Goal: Information Seeking & Learning: Check status

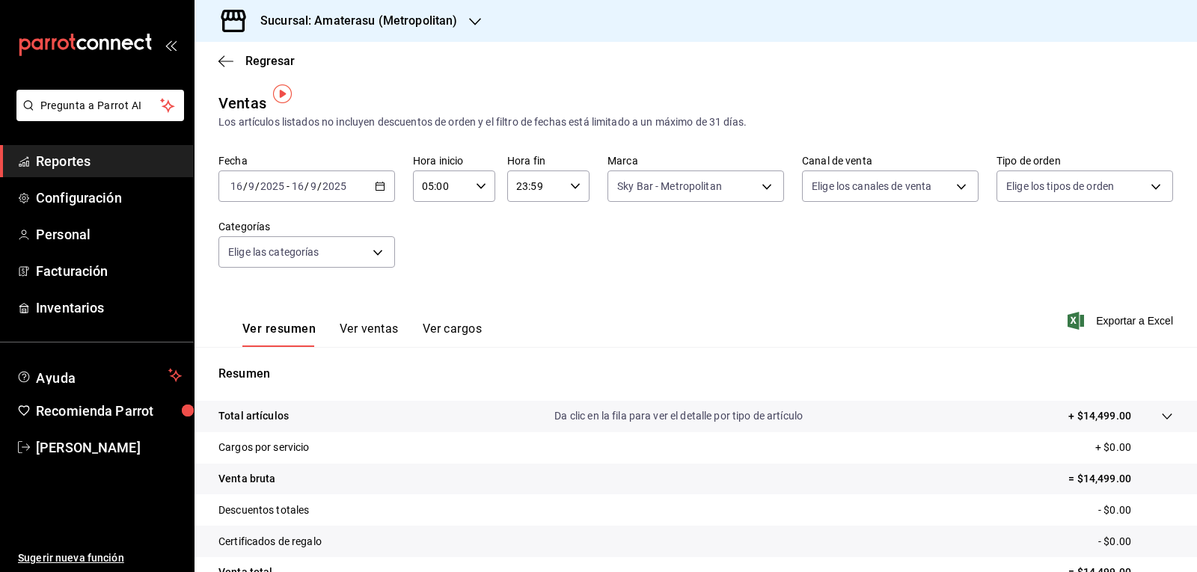
scroll to position [10, 0]
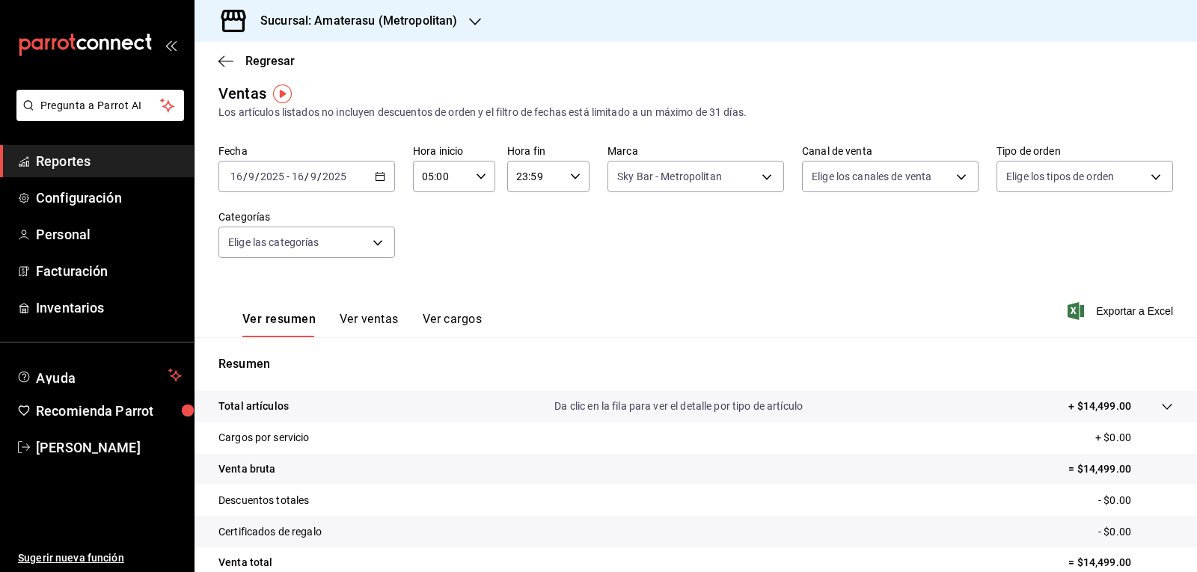
click at [388, 183] on div "[DATE] [DATE] - [DATE] [DATE]" at bounding box center [306, 176] width 176 height 31
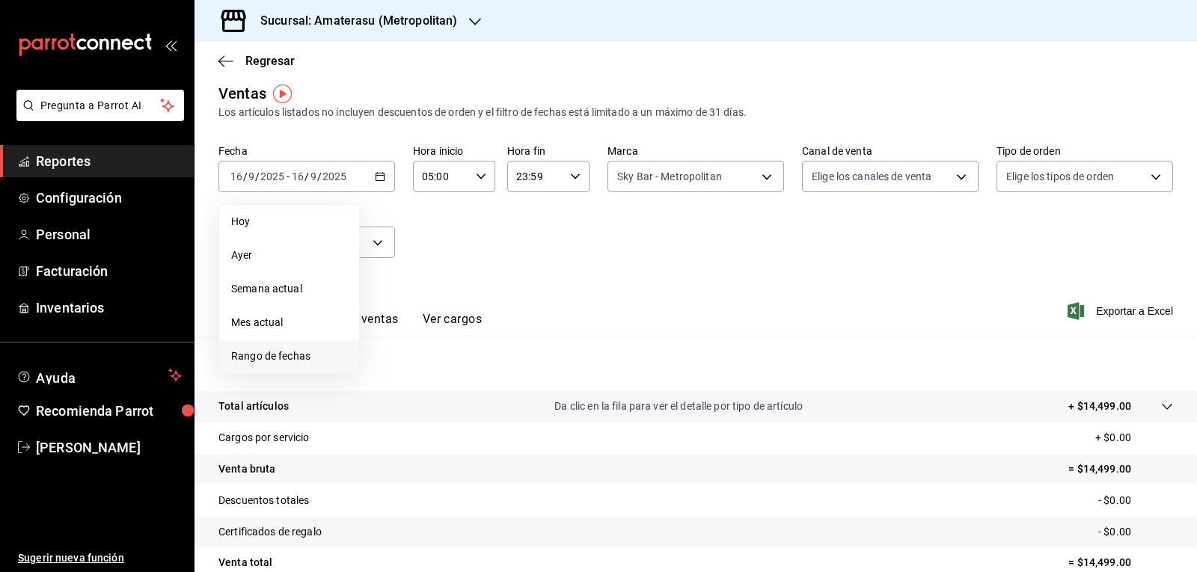
click at [314, 352] on span "Rango de fechas" at bounding box center [289, 356] width 116 height 16
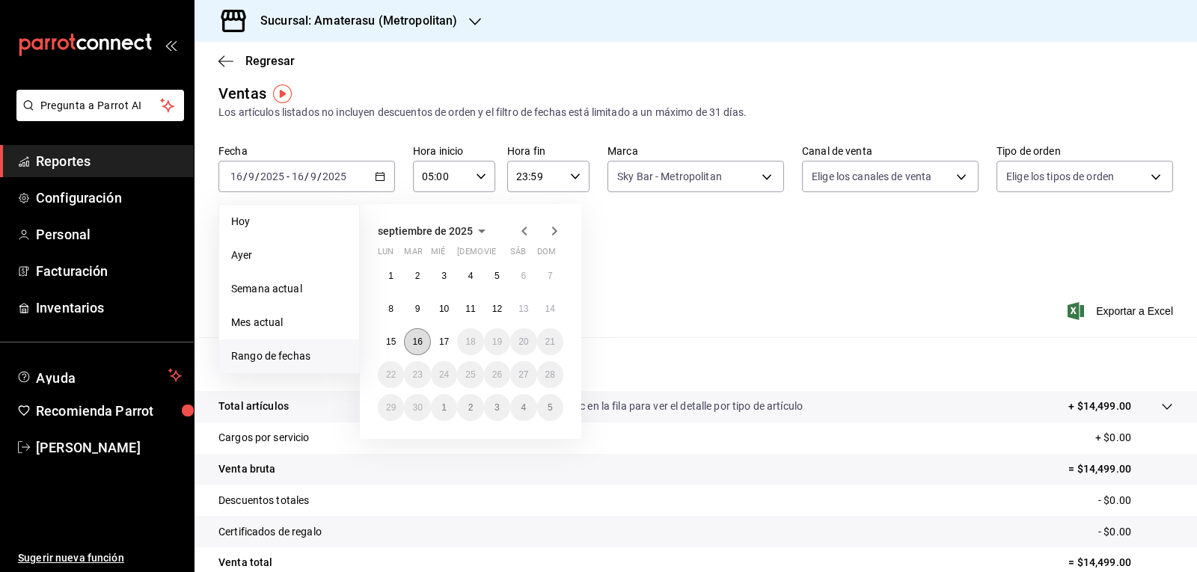
click at [422, 342] on button "16" at bounding box center [417, 341] width 26 height 27
click at [440, 342] on abbr "17" at bounding box center [444, 342] width 10 height 10
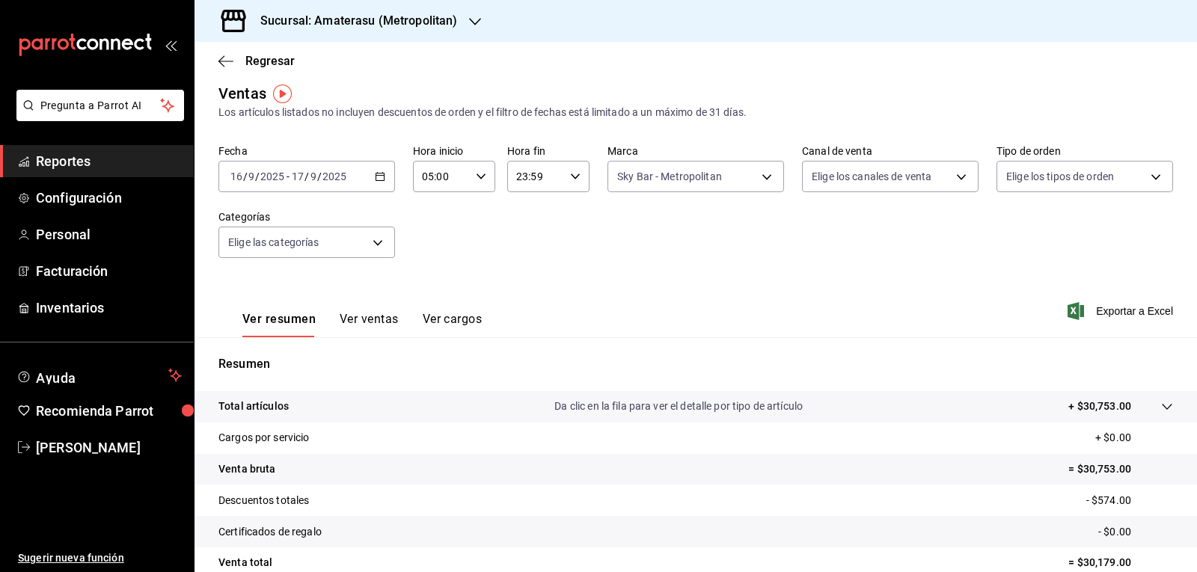
click at [574, 185] on div "23:59 Hora fin" at bounding box center [548, 176] width 82 height 31
click at [528, 252] on span "05" at bounding box center [523, 251] width 17 height 12
type input "05:59"
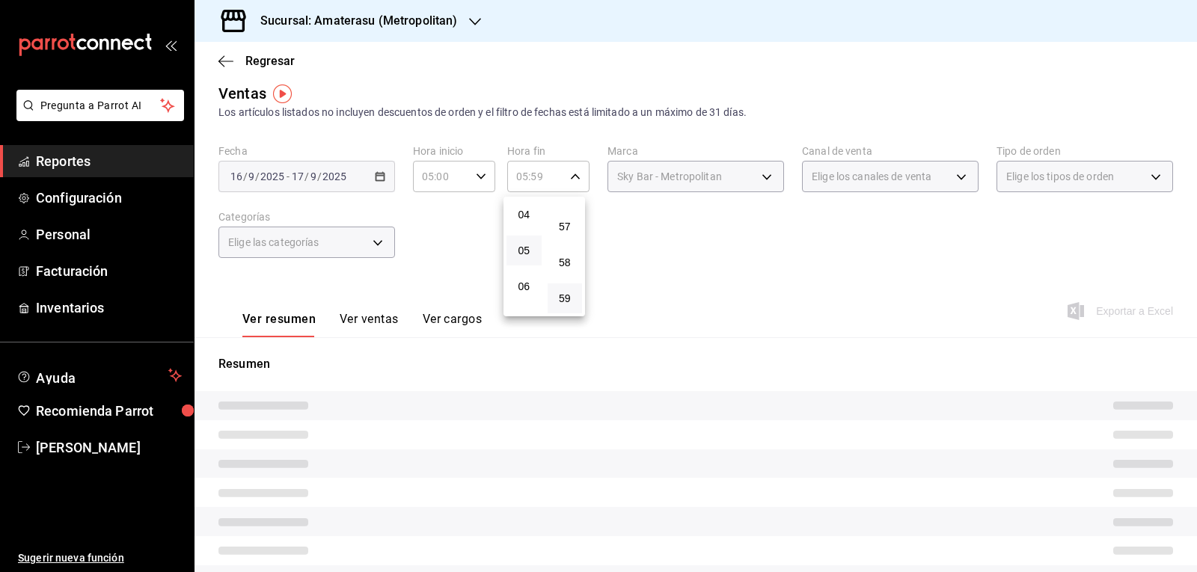
click at [804, 268] on div at bounding box center [598, 286] width 1197 height 572
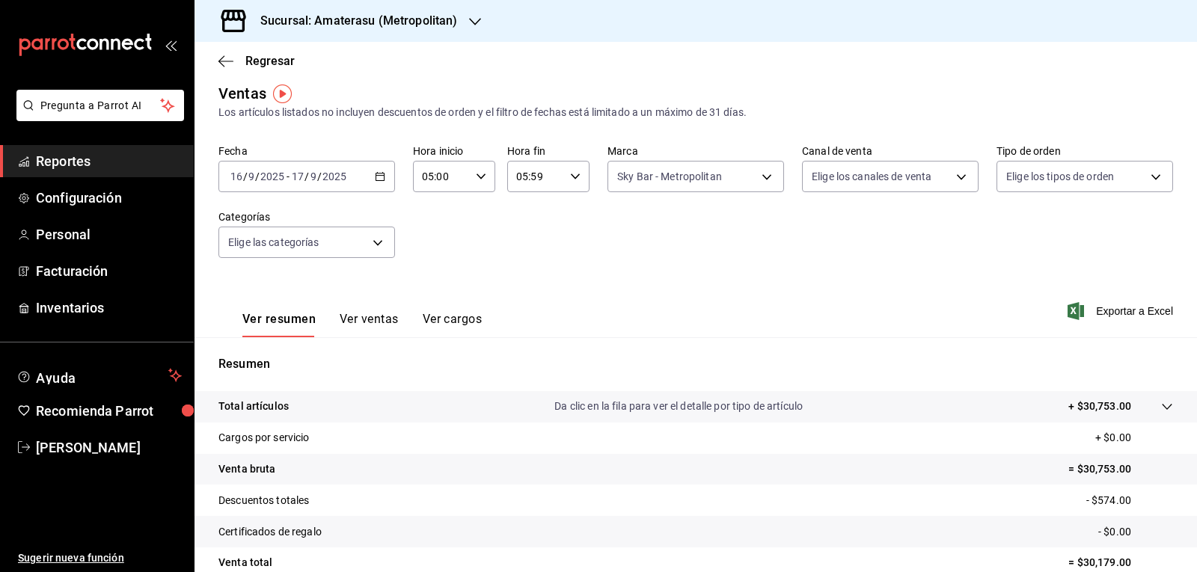
click at [804, 268] on div at bounding box center [598, 286] width 1197 height 572
click at [803, 268] on div "Fecha [DATE] [DATE] - [DATE] [DATE] Hora inicio 05:00 Hora inicio Hora fin 05:5…" at bounding box center [695, 210] width 954 height 132
click at [755, 168] on body "Pregunta a Parrot AI Reportes Configuración Personal Facturación Inventarios Ay…" at bounding box center [598, 286] width 1197 height 572
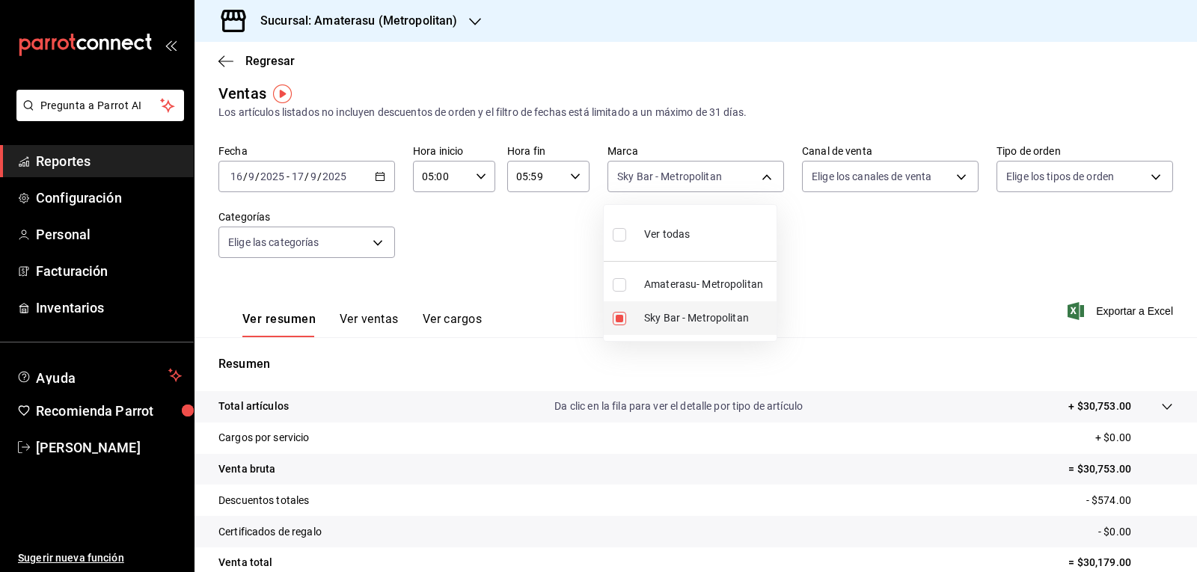
click at [616, 316] on input "checkbox" at bounding box center [618, 318] width 13 height 13
checkbox input "false"
click at [623, 282] on input "checkbox" at bounding box center [618, 284] width 13 height 13
checkbox input "true"
type input "e4cd7fcb-d45b-43ae-a99f-ad4ccfcd9032"
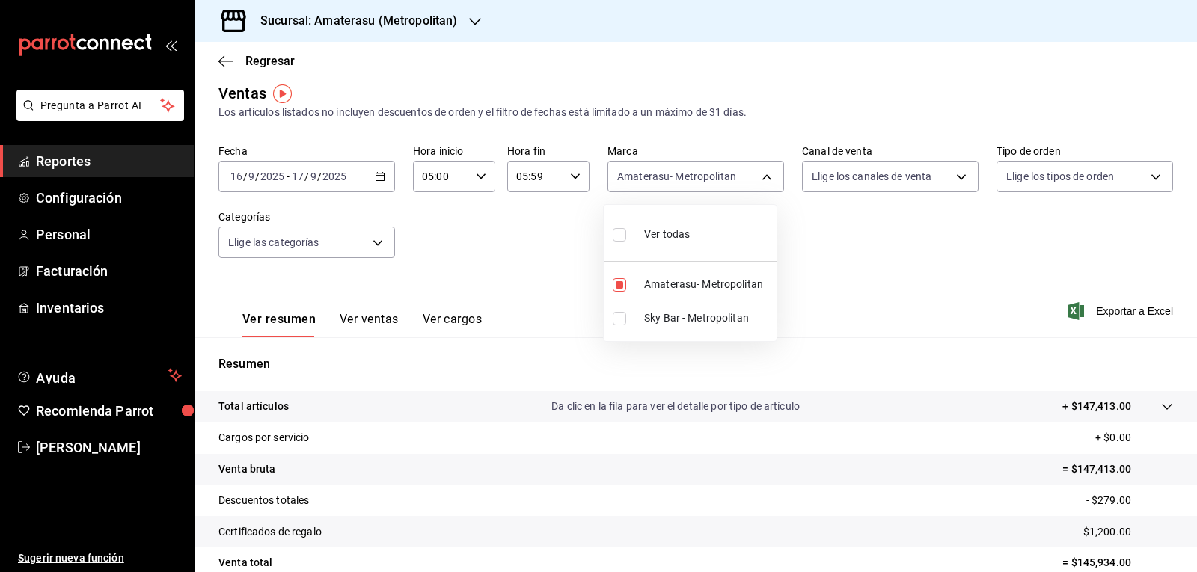
click at [883, 276] on div at bounding box center [598, 286] width 1197 height 572
click at [883, 276] on div "Ver todas Amaterasu- Metropolitan Sky Bar - Metropolitan" at bounding box center [598, 286] width 1197 height 572
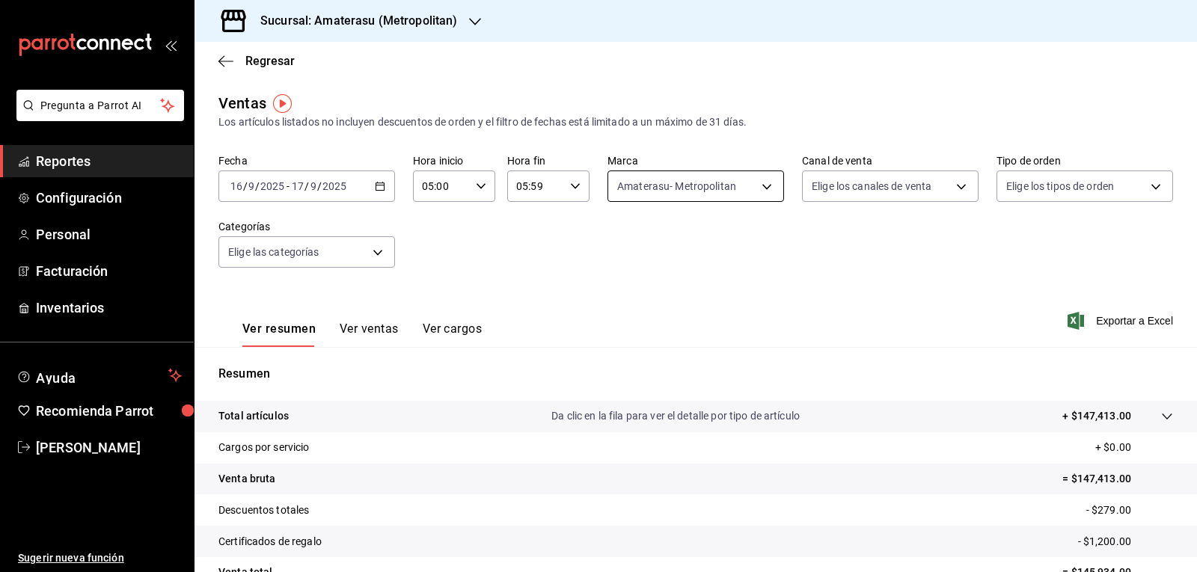
click at [660, 195] on body "Pregunta a Parrot AI Reportes Configuración Personal Facturación Inventarios Ay…" at bounding box center [598, 286] width 1197 height 572
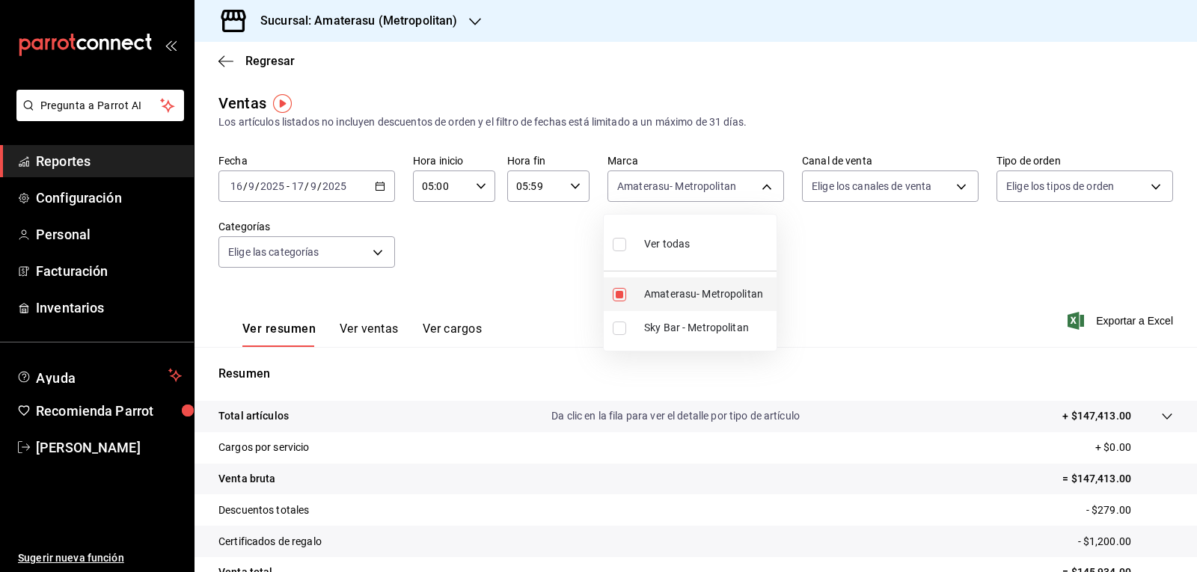
click at [613, 298] on input "checkbox" at bounding box center [618, 294] width 13 height 13
checkbox input "false"
click at [617, 326] on input "checkbox" at bounding box center [618, 328] width 13 height 13
checkbox input "true"
type input "f3afaab8-8c3d-4e49-a299-af9bdf6027b2"
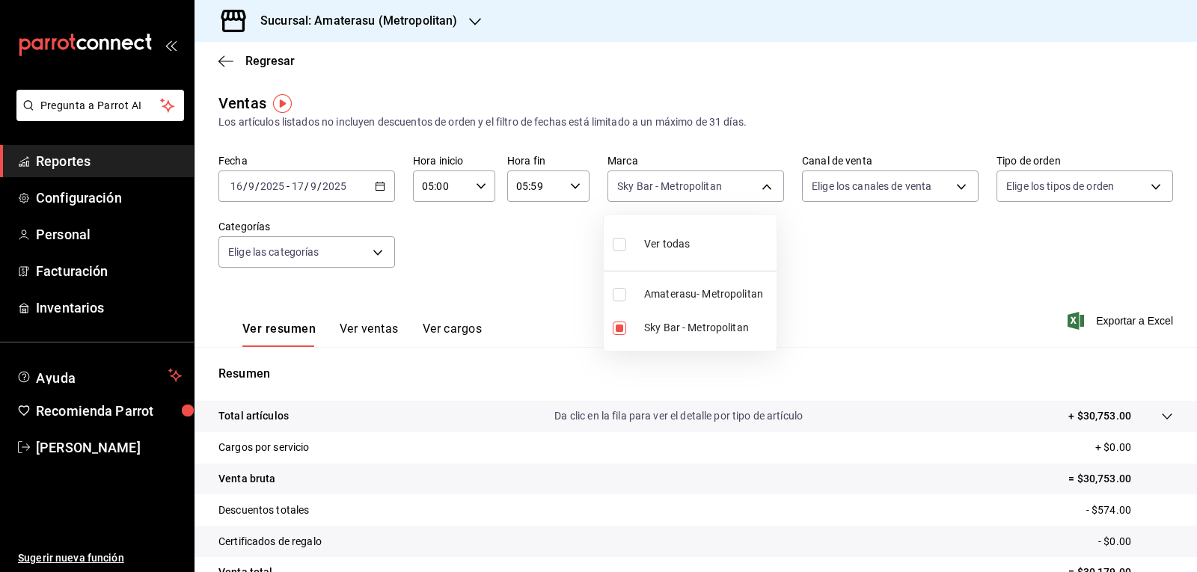
click at [900, 276] on div at bounding box center [598, 286] width 1197 height 572
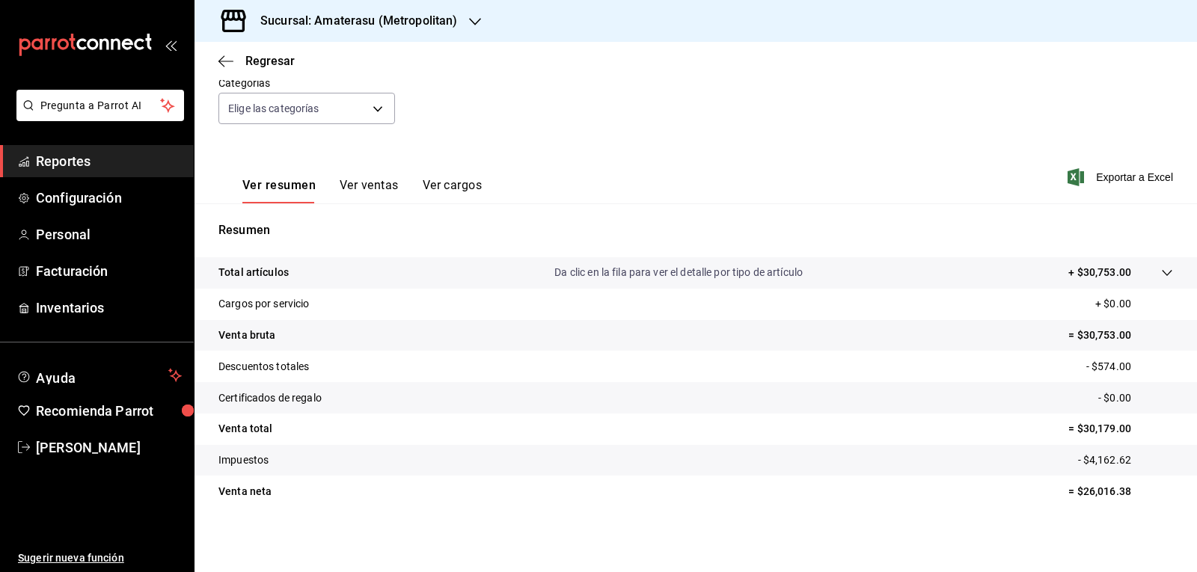
scroll to position [144, 0]
click at [272, 58] on span "Regresar" at bounding box center [269, 61] width 49 height 14
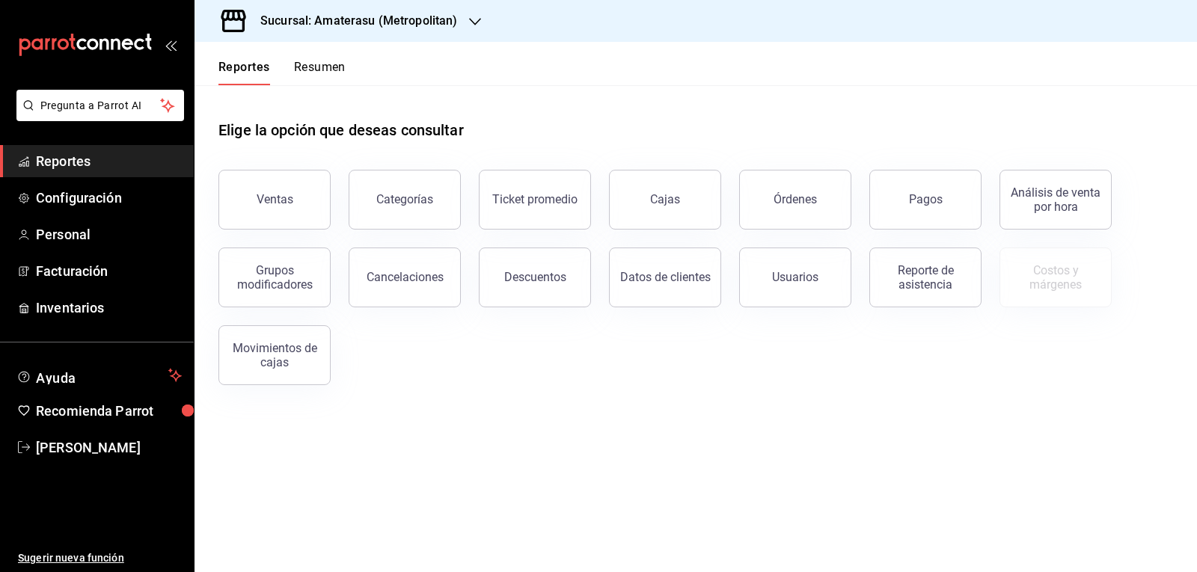
drag, startPoint x: 953, startPoint y: 188, endPoint x: 903, endPoint y: 180, distance: 50.7
click at [953, 188] on button "Pagos" at bounding box center [925, 200] width 112 height 60
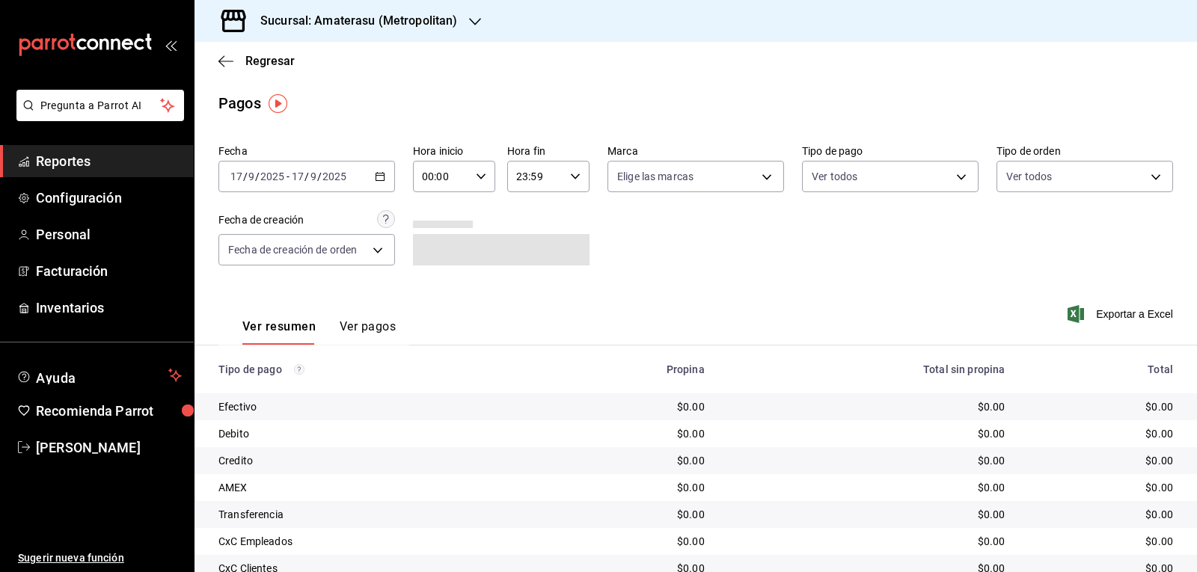
click at [377, 172] on icon "button" at bounding box center [380, 176] width 10 height 10
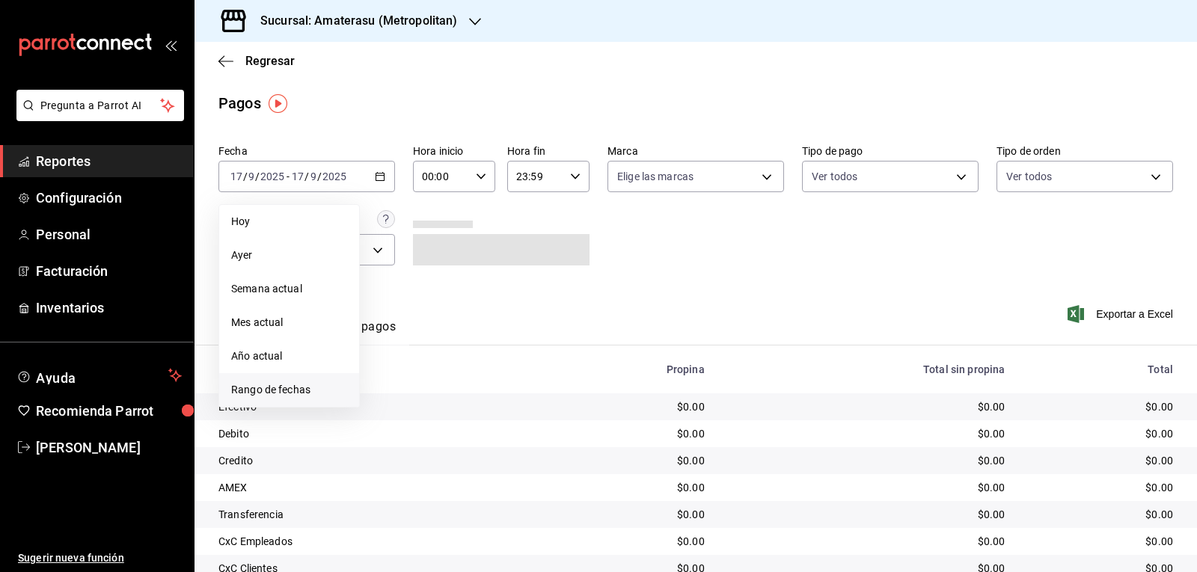
click at [314, 388] on span "Rango de fechas" at bounding box center [289, 390] width 116 height 16
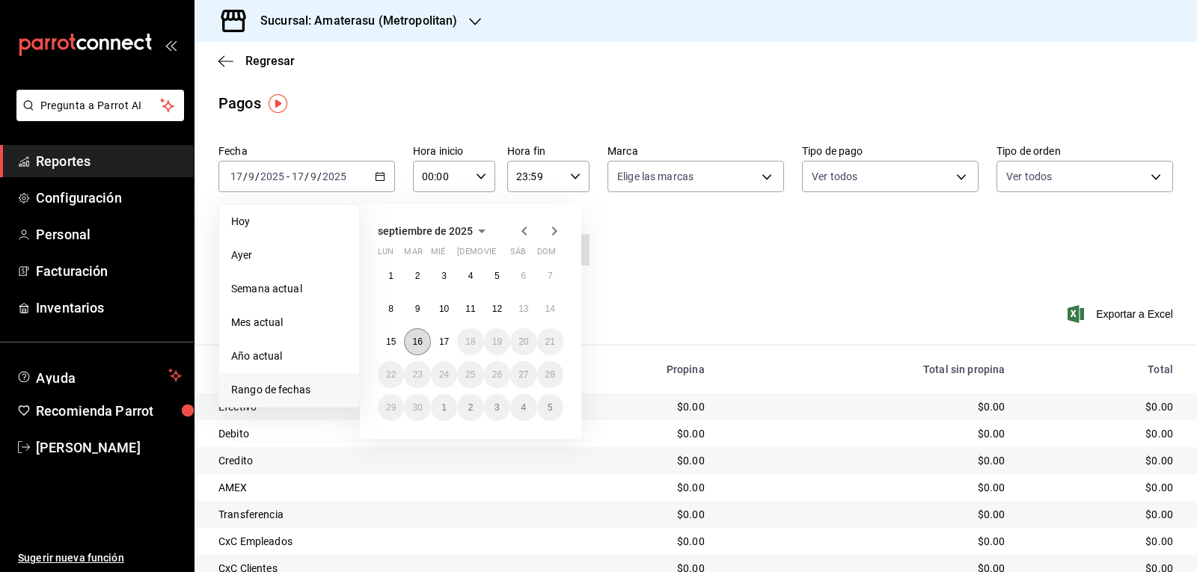
click at [416, 341] on abbr "16" at bounding box center [417, 342] width 10 height 10
click at [431, 341] on button "17" at bounding box center [444, 341] width 26 height 27
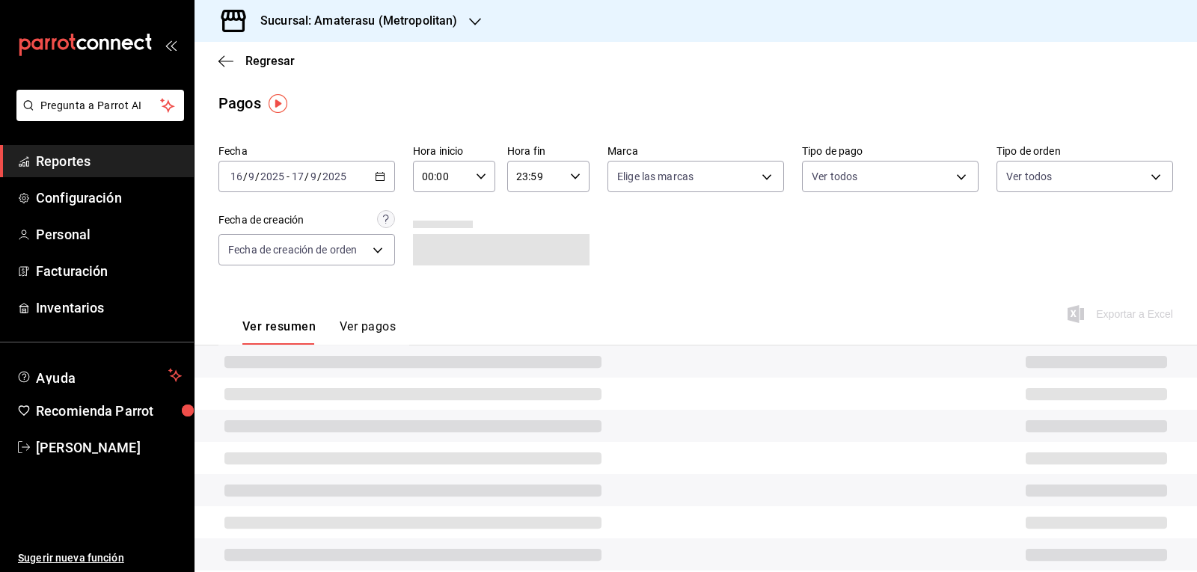
click at [480, 182] on div "00:00 Hora inicio" at bounding box center [454, 176] width 82 height 31
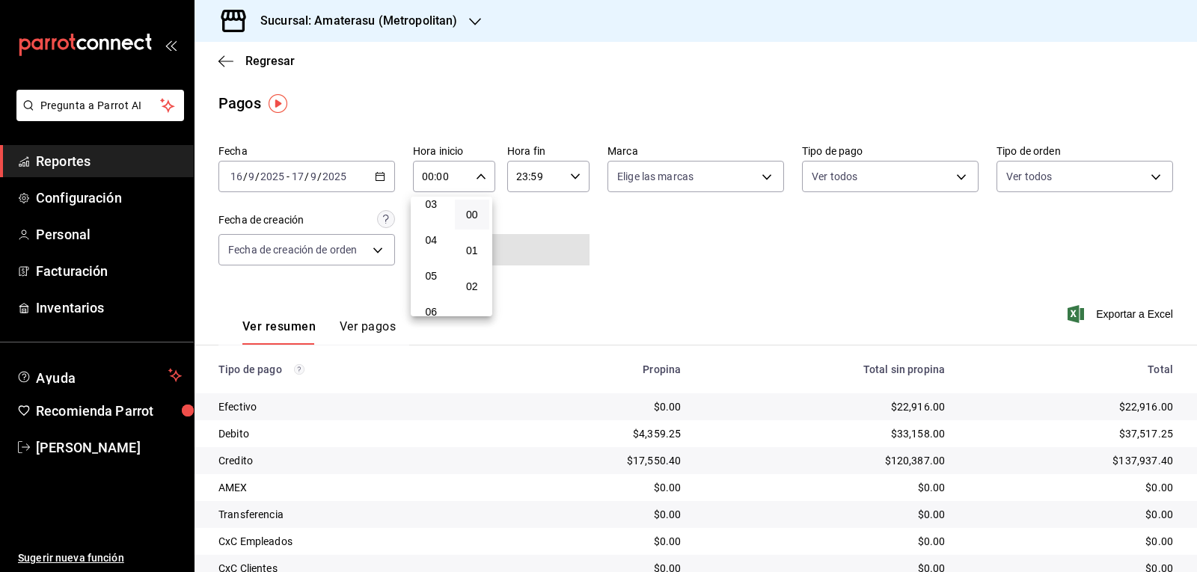
scroll to position [150, 0]
click at [437, 249] on span "05" at bounding box center [431, 245] width 17 height 12
type input "05:00"
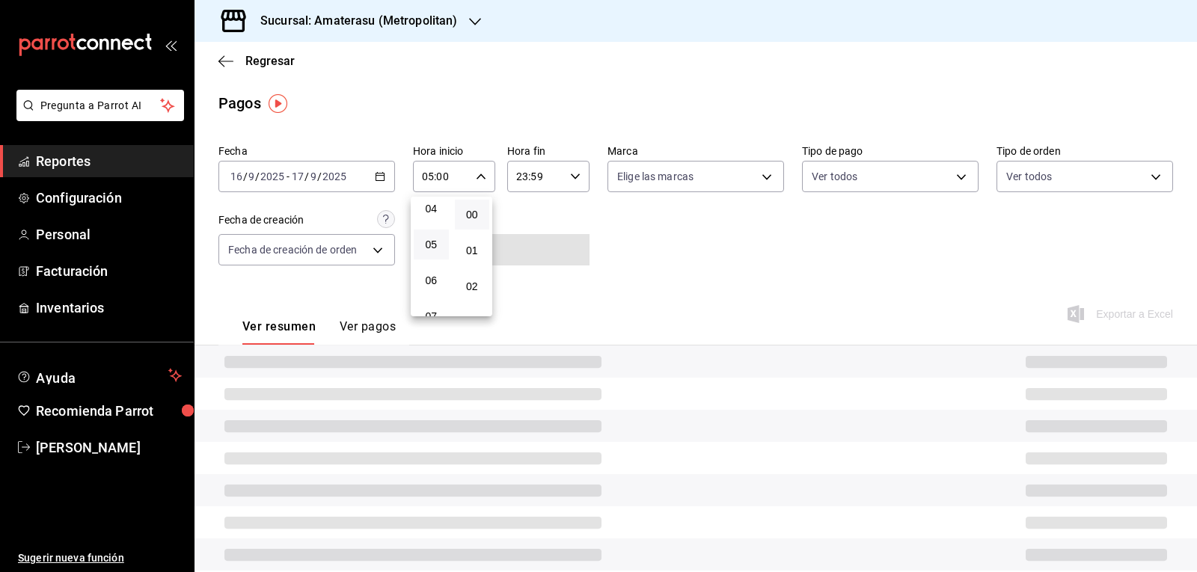
click at [668, 233] on div at bounding box center [598, 286] width 1197 height 572
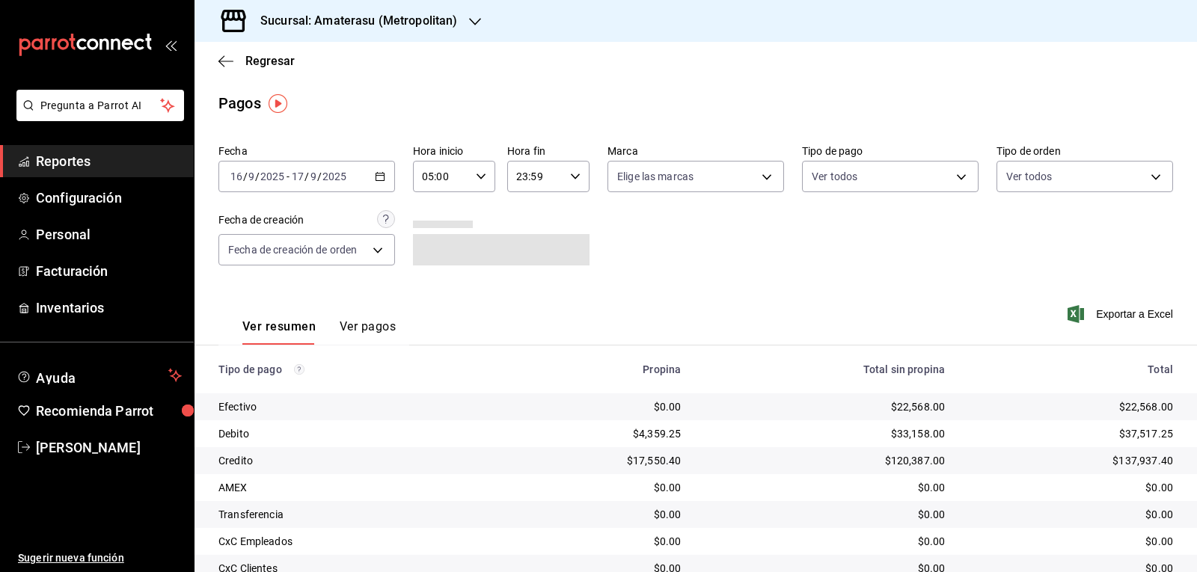
click at [574, 187] on div "23:59 Hora fin" at bounding box center [548, 176] width 82 height 31
click at [520, 245] on span "05" at bounding box center [523, 251] width 17 height 12
type input "05:59"
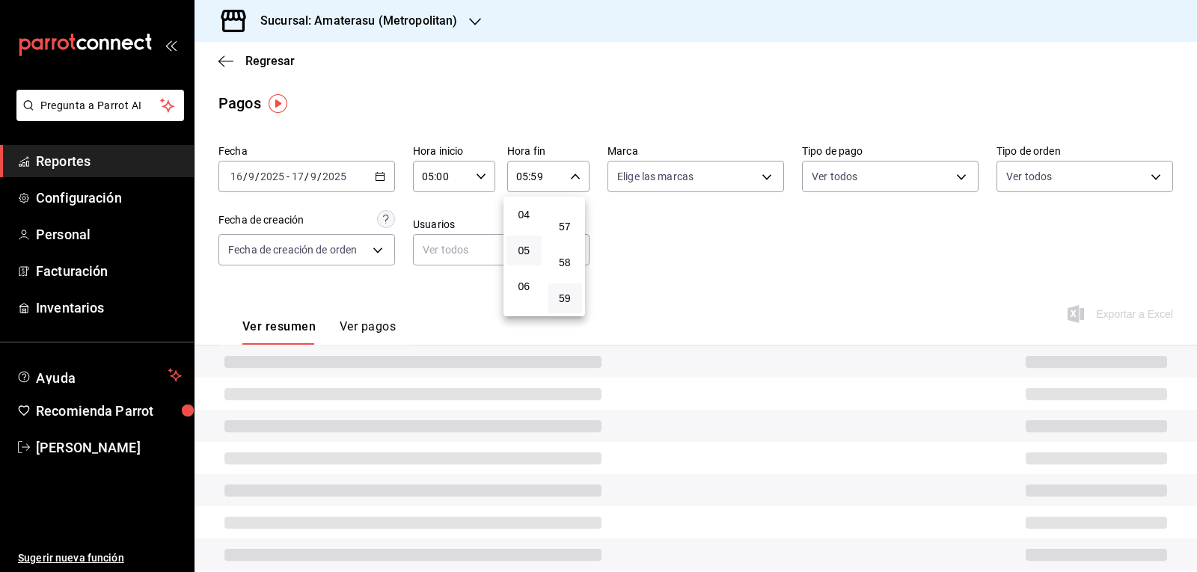
click at [733, 211] on div at bounding box center [598, 286] width 1197 height 572
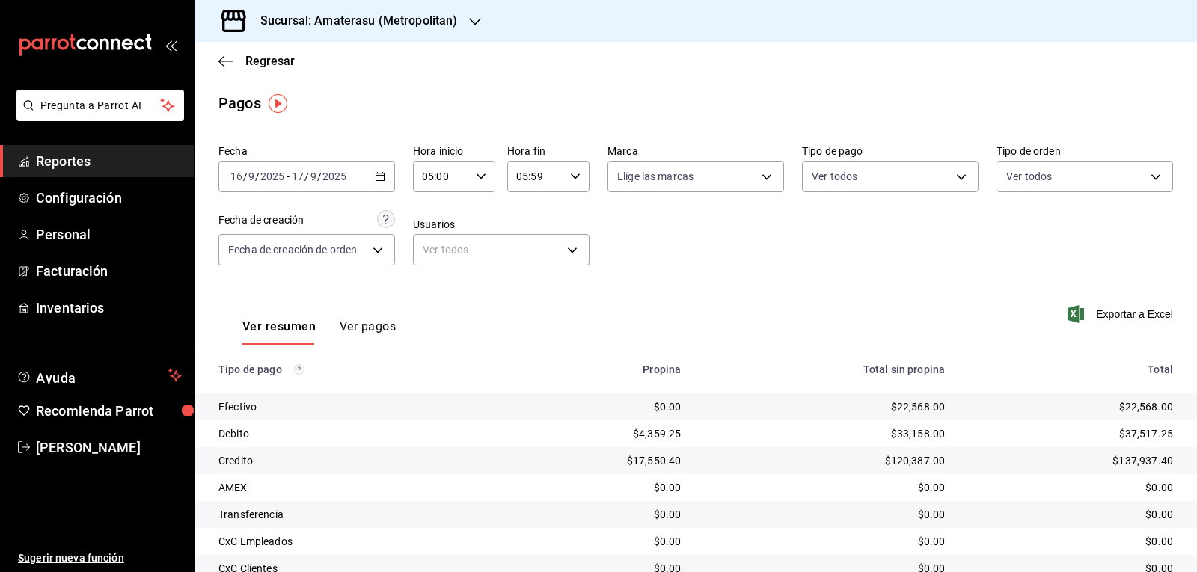
click at [729, 218] on div "Fecha [DATE] [DATE] - [DATE] [DATE] Hora inicio 05:00 Hora inicio Hora fin 05:5…" at bounding box center [695, 210] width 954 height 145
click at [641, 212] on div "Fecha [DATE] [DATE] - [DATE] [DATE] Hora inicio 05:00 Hora inicio Hora fin 05:5…" at bounding box center [695, 210] width 954 height 145
click at [265, 64] on span "Regresar" at bounding box center [269, 61] width 49 height 14
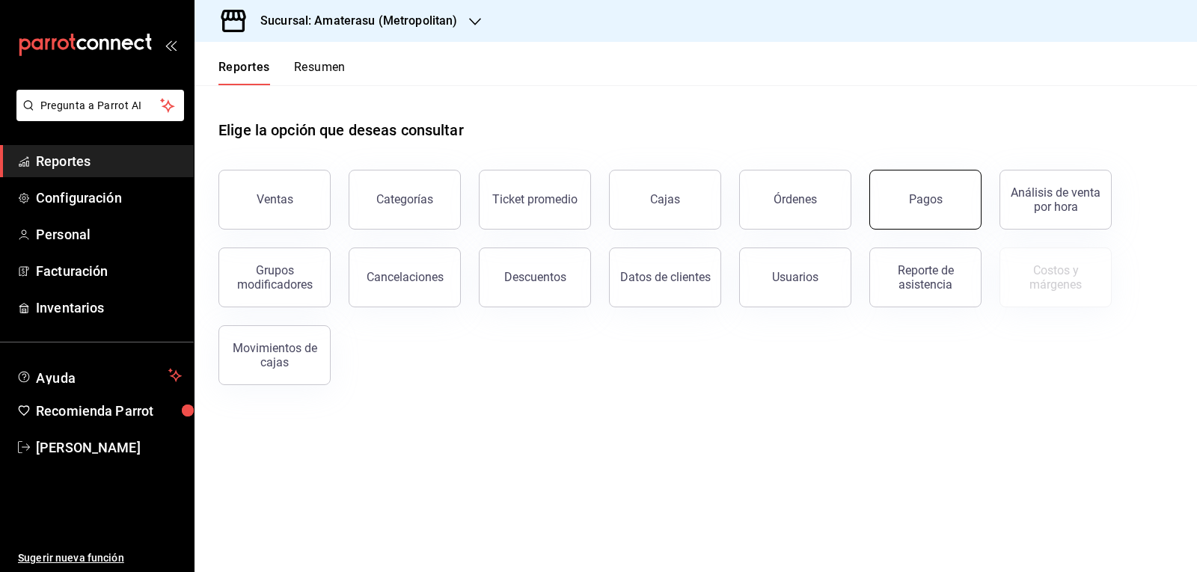
click at [900, 196] on button "Pagos" at bounding box center [925, 200] width 112 height 60
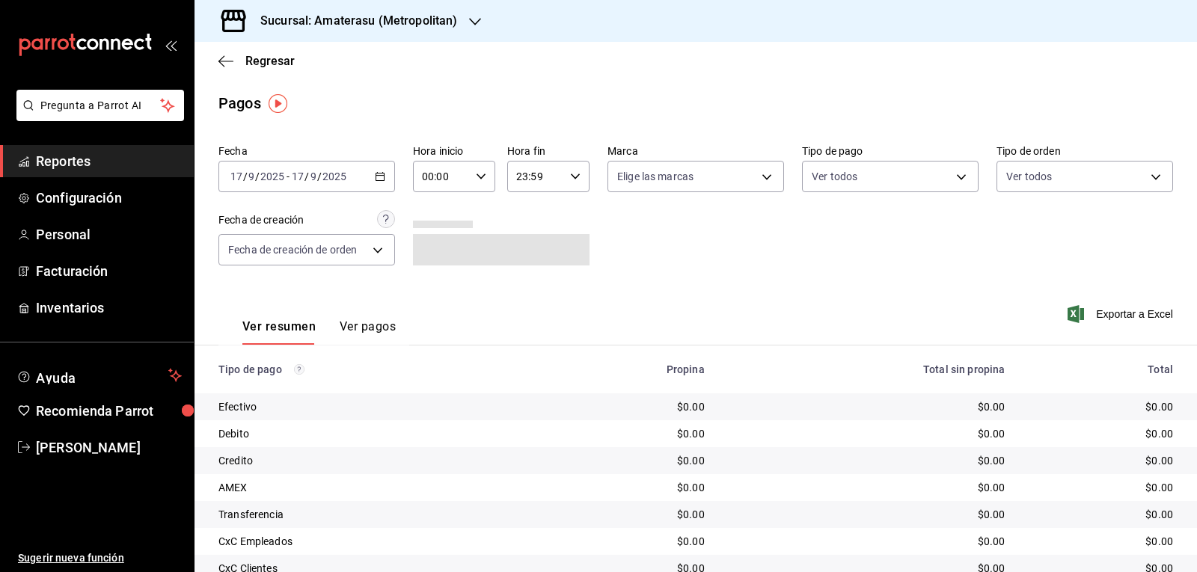
click at [371, 172] on div "[DATE] [DATE] - [DATE] [DATE]" at bounding box center [306, 176] width 176 height 31
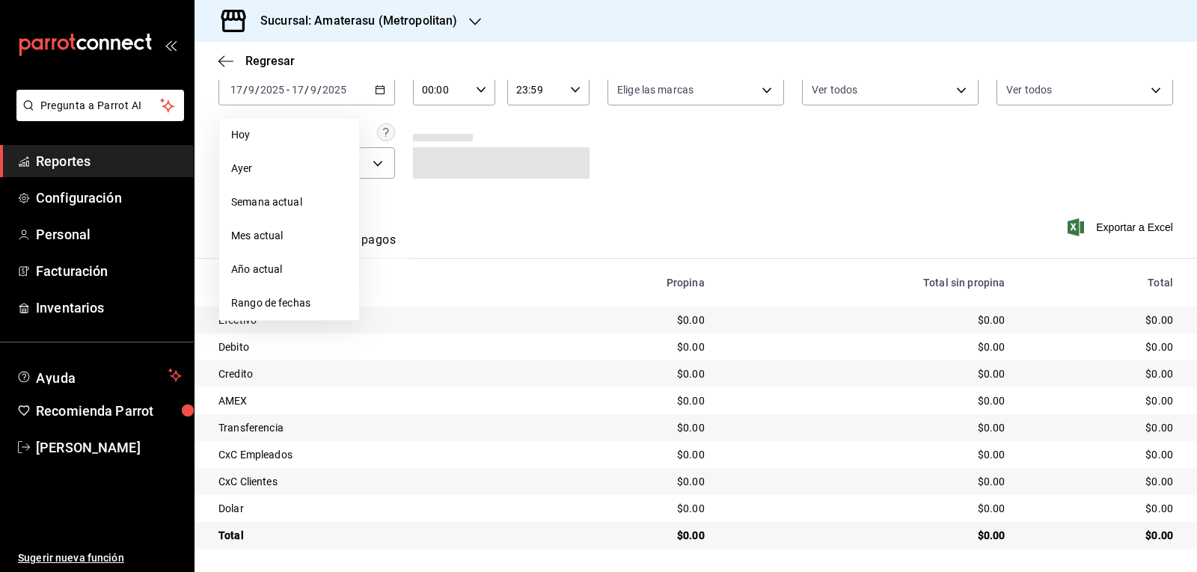
scroll to position [88, 0]
click at [267, 301] on span "Rango de fechas" at bounding box center [289, 303] width 116 height 16
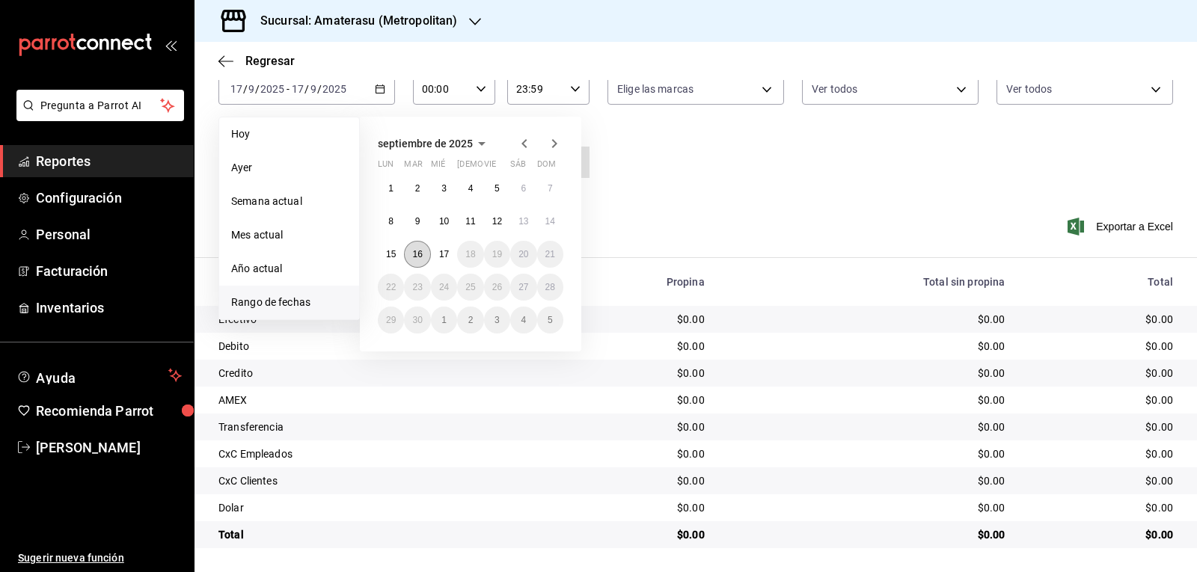
click at [422, 252] on abbr "16" at bounding box center [417, 254] width 10 height 10
click at [440, 254] on abbr "17" at bounding box center [444, 254] width 10 height 10
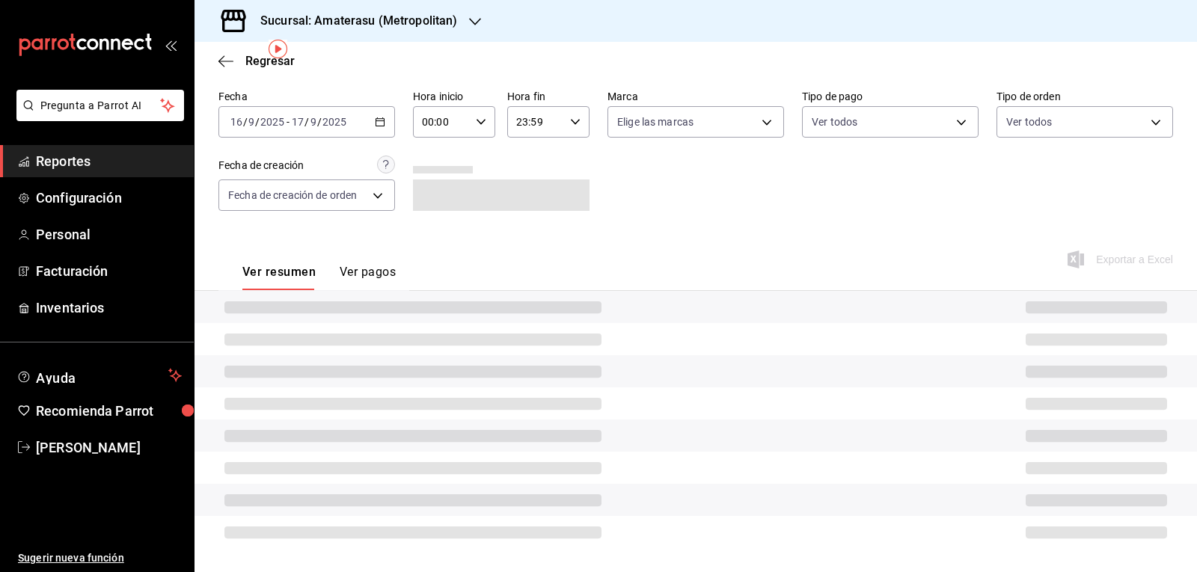
scroll to position [88, 0]
click at [475, 156] on div at bounding box center [501, 183] width 176 height 55
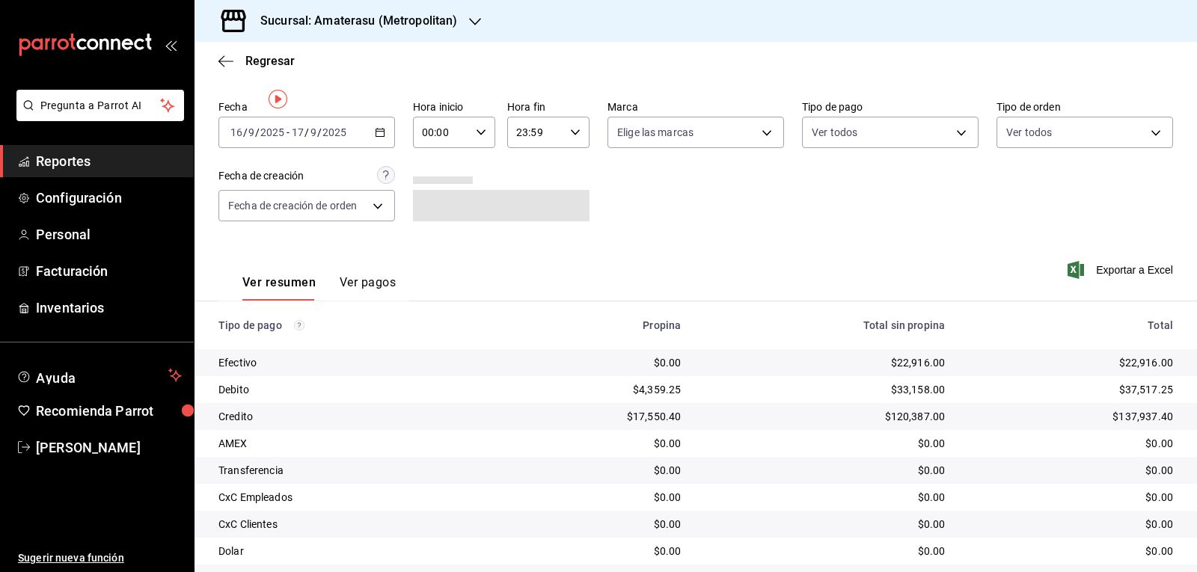
scroll to position [0, 0]
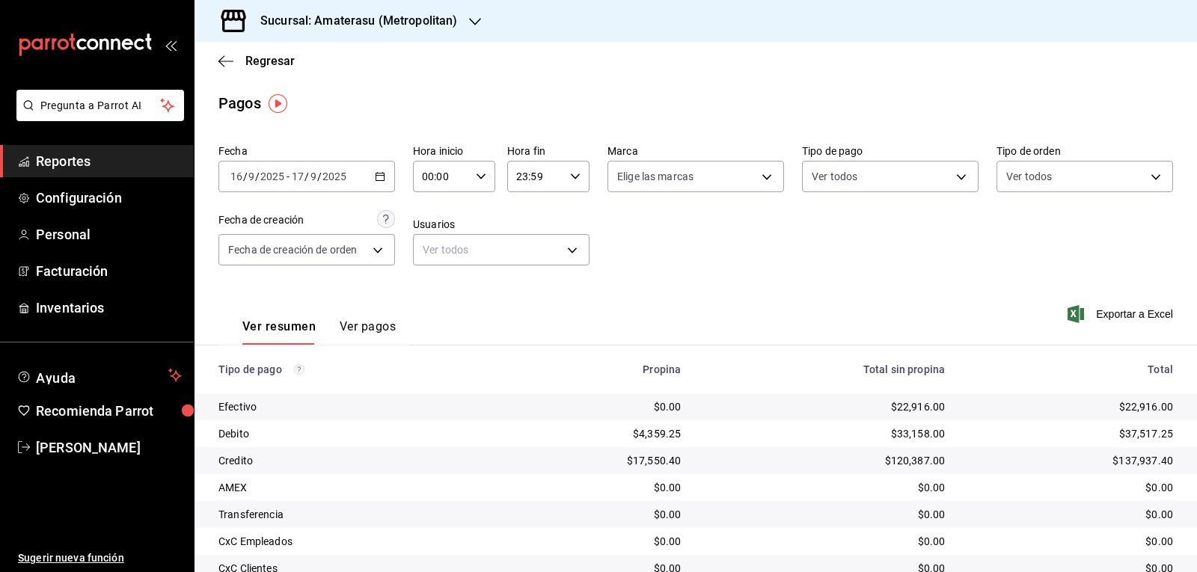
click at [476, 177] on icon "button" at bounding box center [481, 176] width 10 height 10
click at [426, 235] on button "05" at bounding box center [431, 245] width 35 height 30
type input "05:00"
click at [691, 257] on div at bounding box center [598, 286] width 1197 height 572
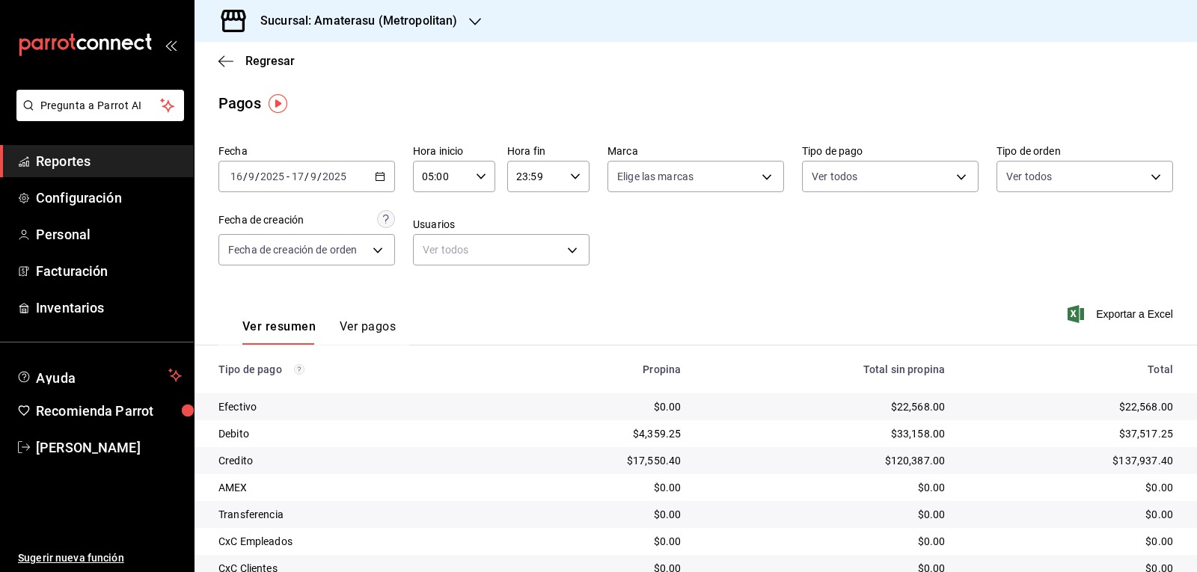
click at [691, 257] on div at bounding box center [598, 286] width 1197 height 572
click at [570, 178] on icon "button" at bounding box center [575, 176] width 10 height 10
click at [523, 252] on span "05" at bounding box center [523, 251] width 17 height 12
type input "05:59"
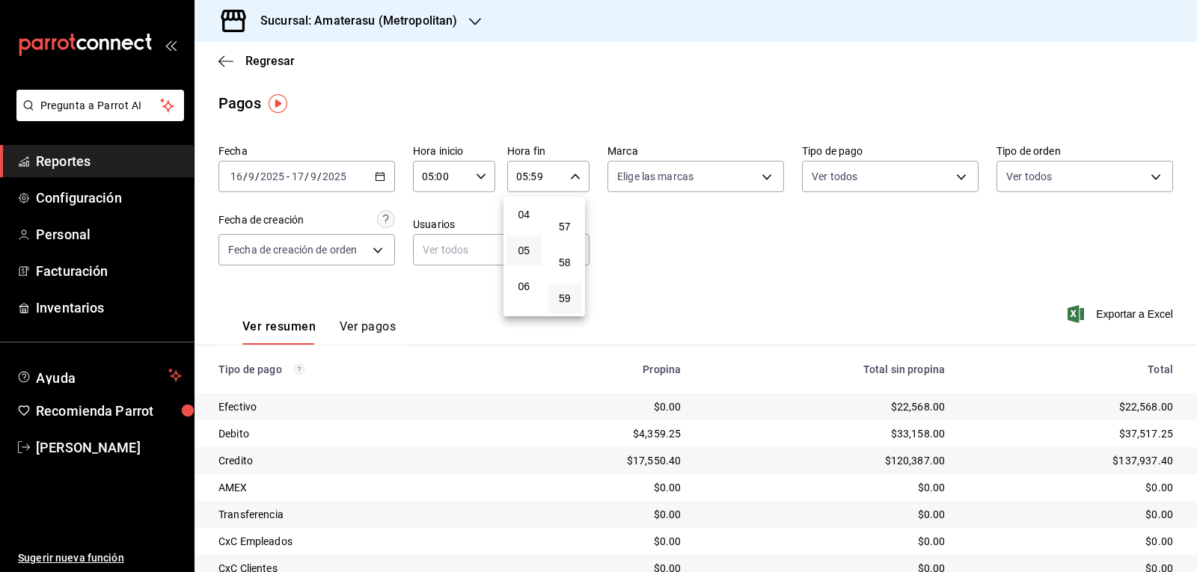
click at [644, 247] on div at bounding box center [598, 286] width 1197 height 572
